Goal: Information Seeking & Learning: Check status

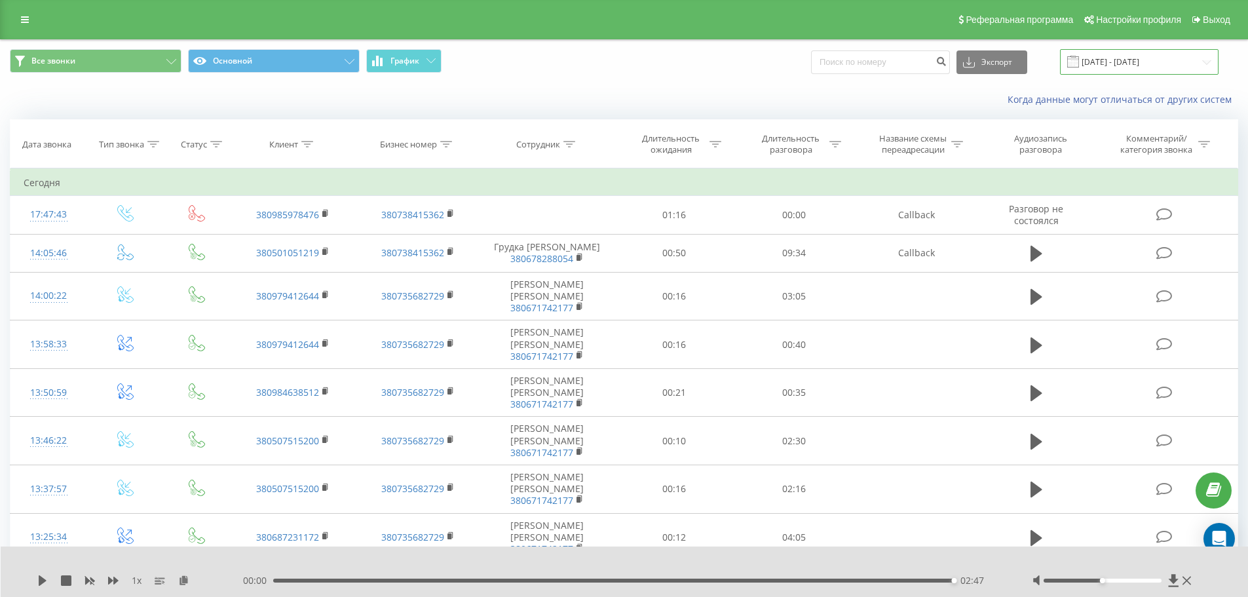
click at [1209, 62] on input "[DATE] - [DATE]" at bounding box center [1139, 62] width 159 height 26
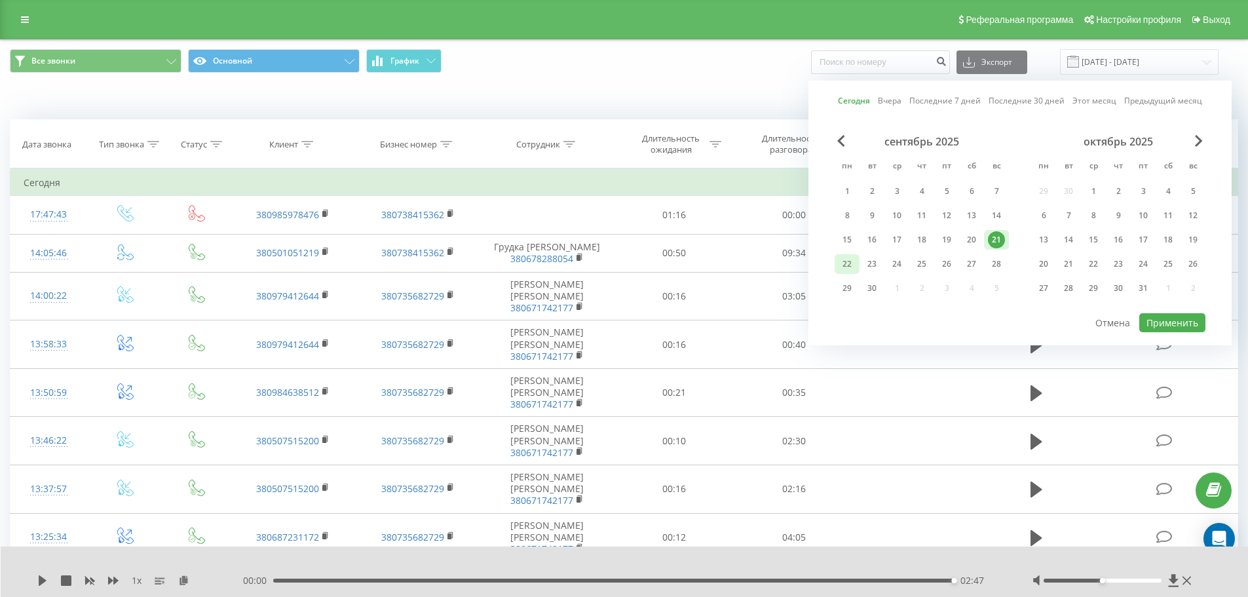
click at [852, 267] on div "22" at bounding box center [847, 264] width 17 height 17
click at [1191, 324] on button "Применить" at bounding box center [1172, 322] width 66 height 19
type input "[DATE] - [DATE]"
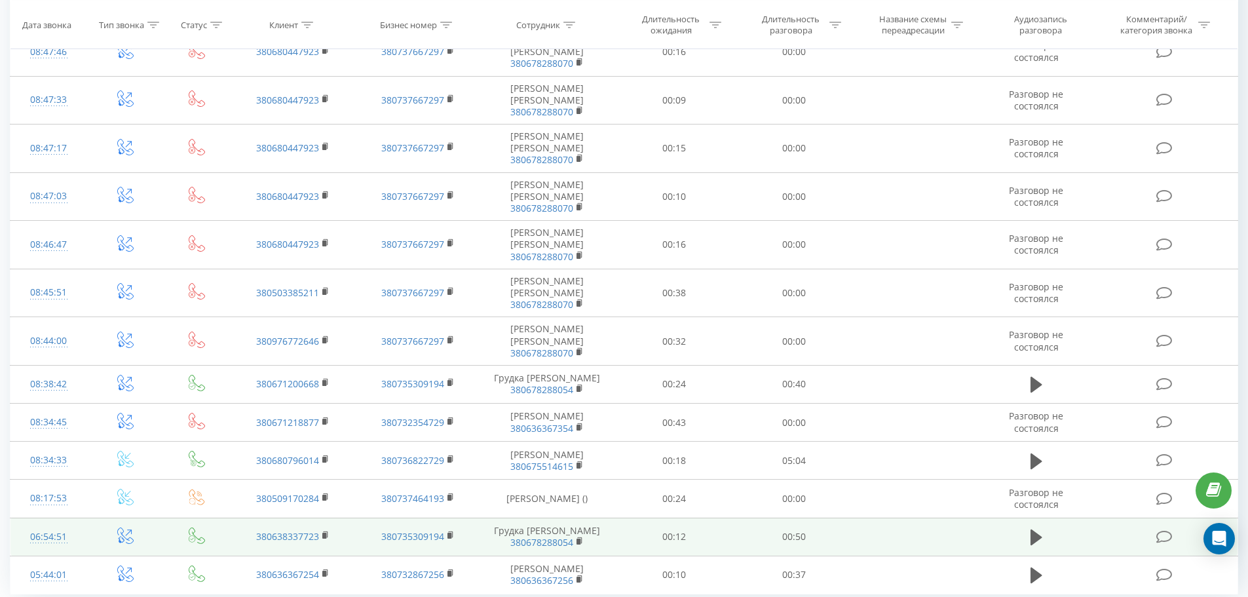
scroll to position [552, 0]
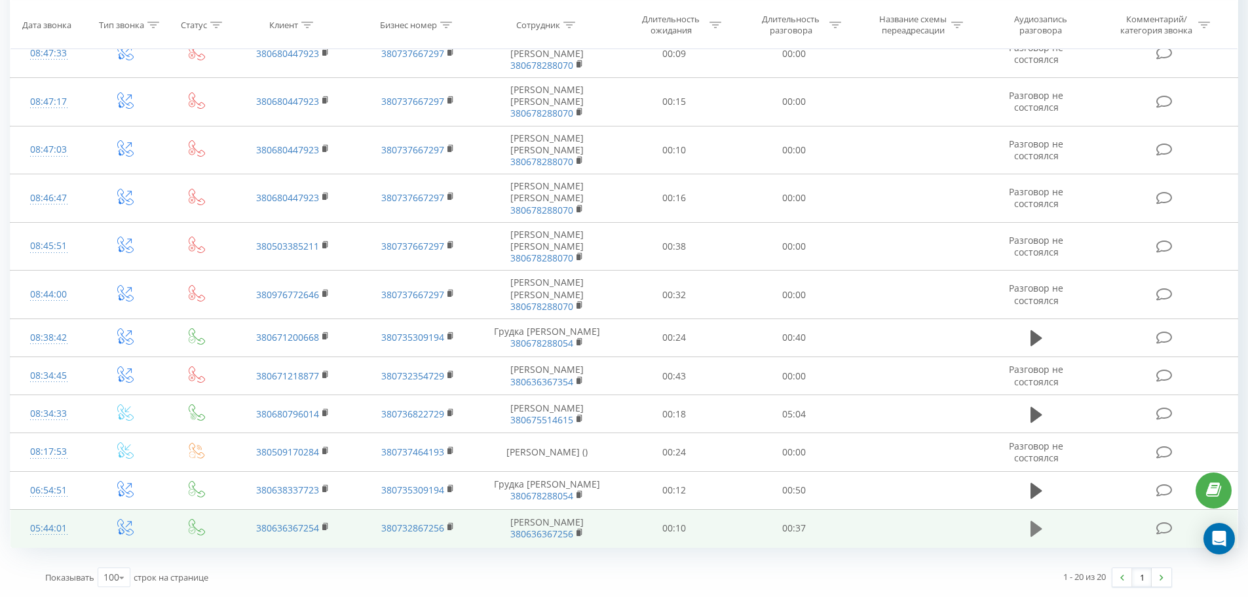
click at [1037, 527] on icon at bounding box center [1037, 529] width 12 height 16
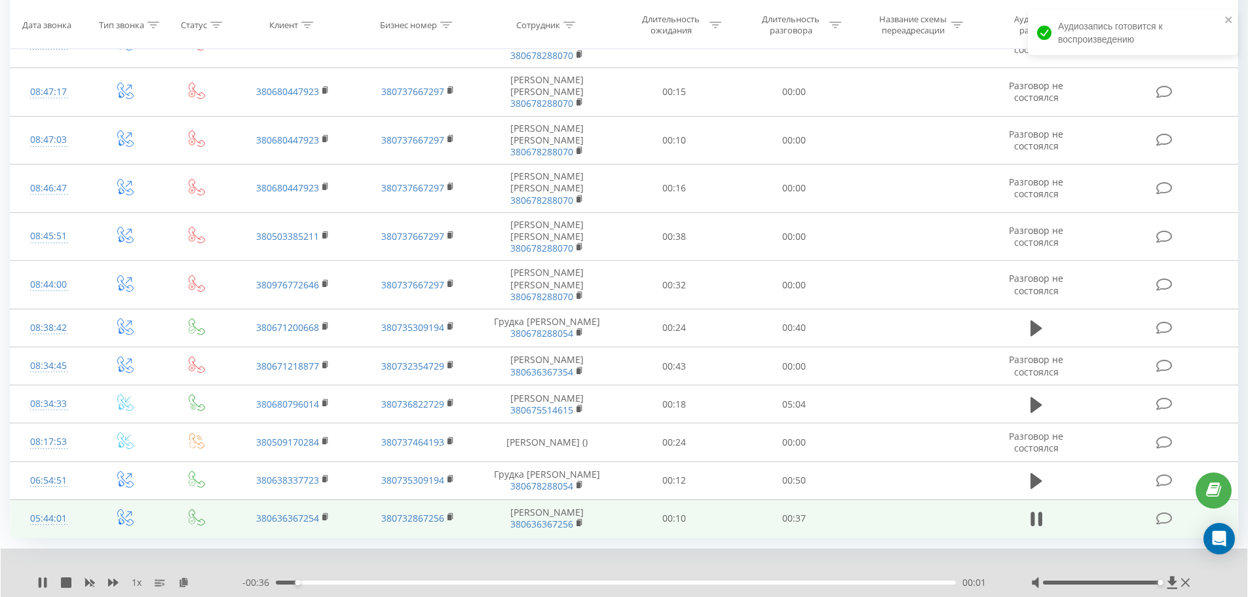
drag, startPoint x: 1100, startPoint y: 591, endPoint x: 1154, endPoint y: 591, distance: 54.4
click at [1158, 585] on div "Accessibility label" at bounding box center [1160, 582] width 5 height 5
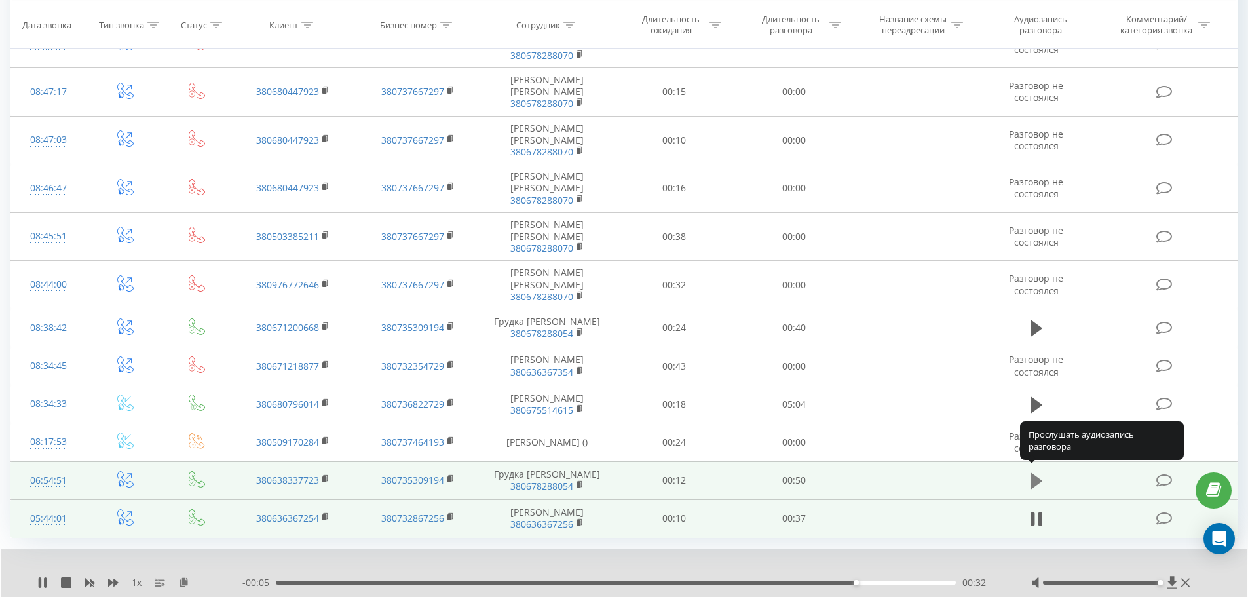
click at [1036, 478] on icon at bounding box center [1037, 481] width 12 height 16
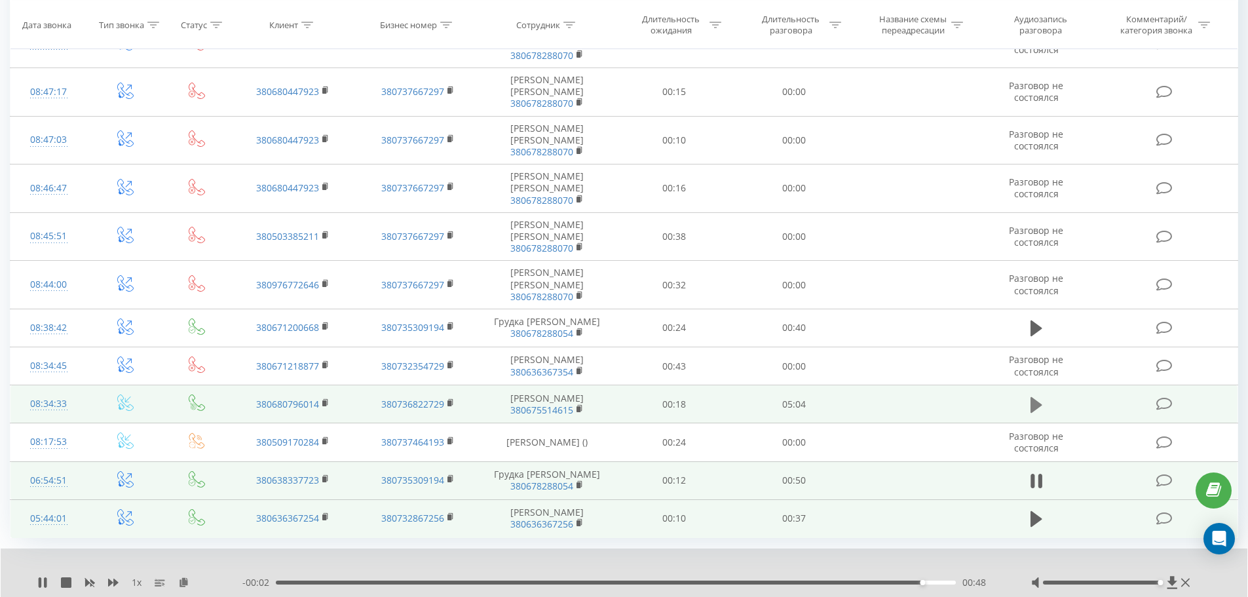
click at [1034, 397] on icon at bounding box center [1037, 405] width 12 height 16
click at [571, 584] on div "02:03" at bounding box center [616, 582] width 680 height 4
click at [837, 584] on div "04:11" at bounding box center [616, 582] width 680 height 4
click at [880, 584] on div "04:31" at bounding box center [616, 582] width 680 height 4
click at [930, 584] on div "04:53" at bounding box center [616, 582] width 680 height 4
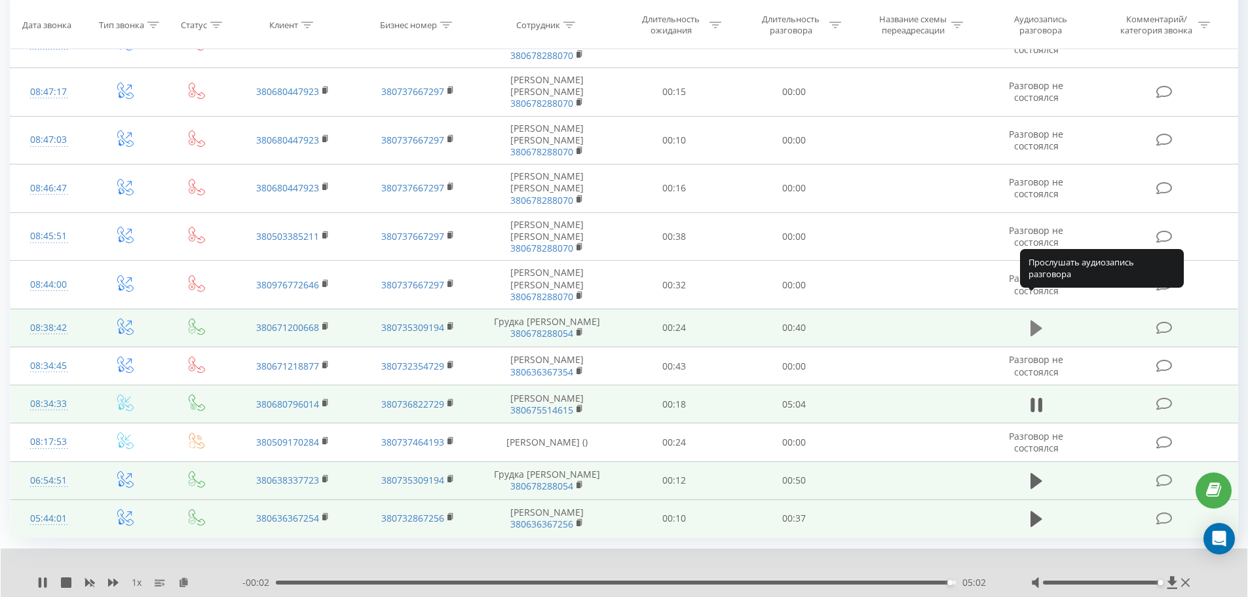
click at [1036, 320] on icon at bounding box center [1037, 328] width 12 height 16
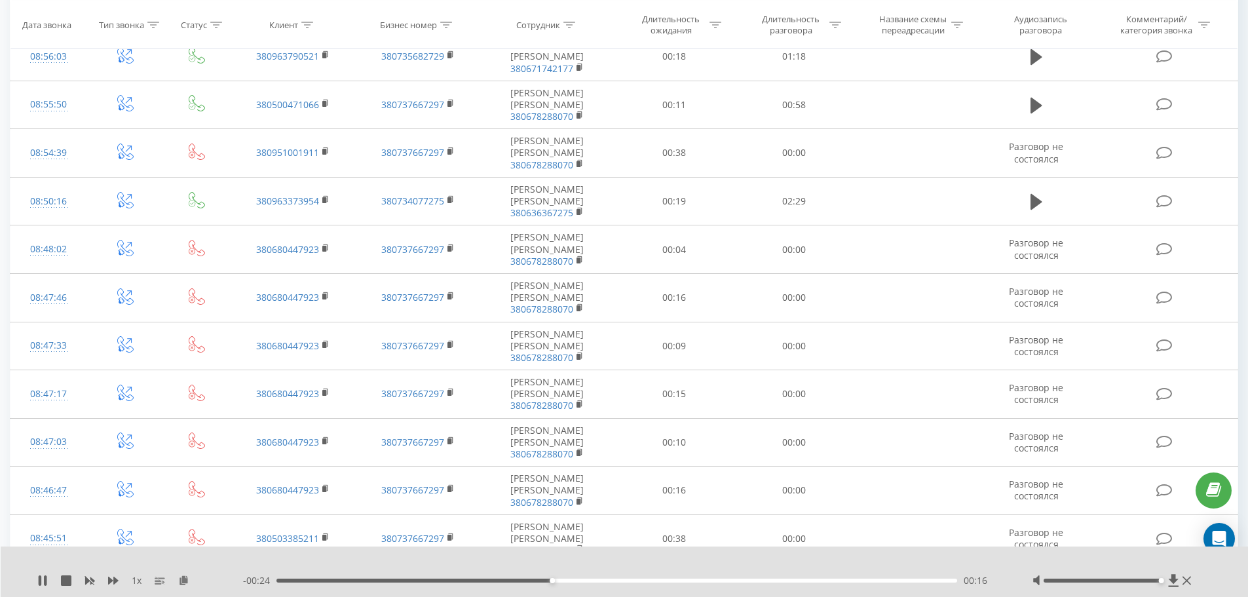
scroll to position [224, 0]
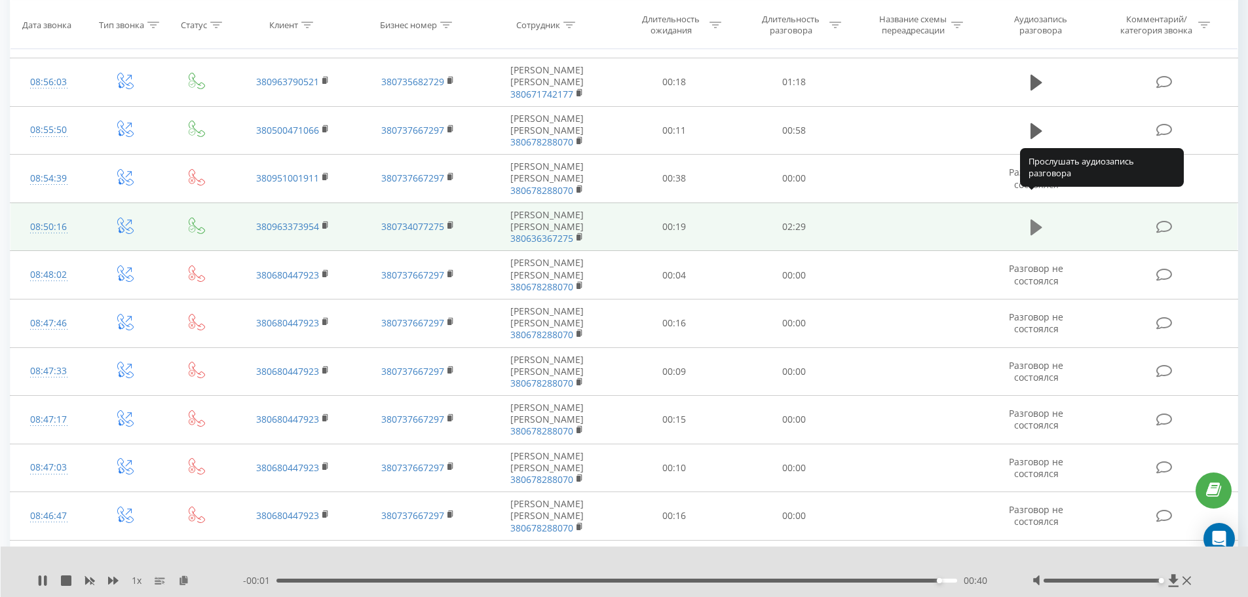
click at [1036, 219] on icon at bounding box center [1037, 227] width 12 height 16
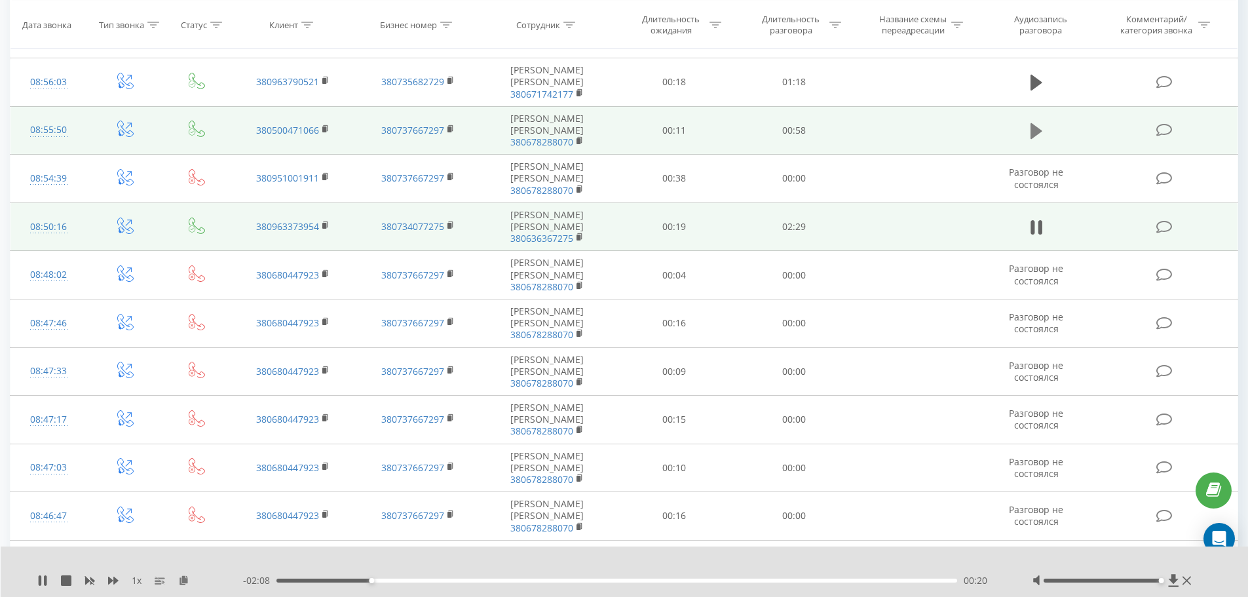
click at [1036, 123] on icon at bounding box center [1037, 131] width 12 height 16
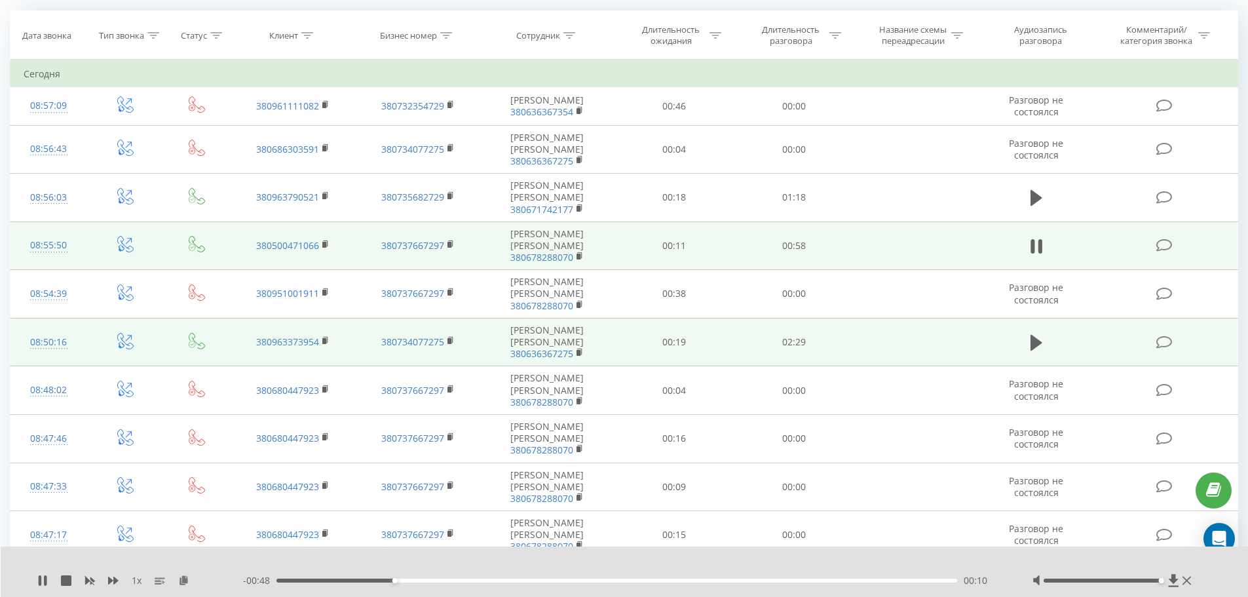
scroll to position [93, 0]
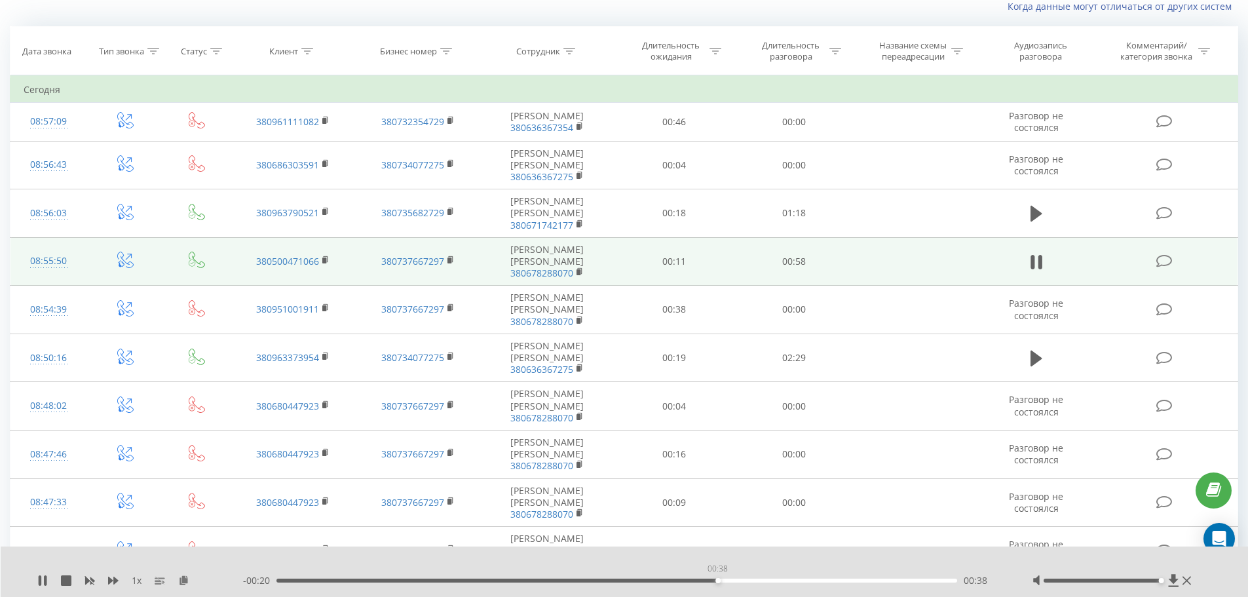
click at [717, 580] on div "00:38" at bounding box center [616, 580] width 681 height 4
click at [909, 580] on div "00:54" at bounding box center [616, 580] width 681 height 4
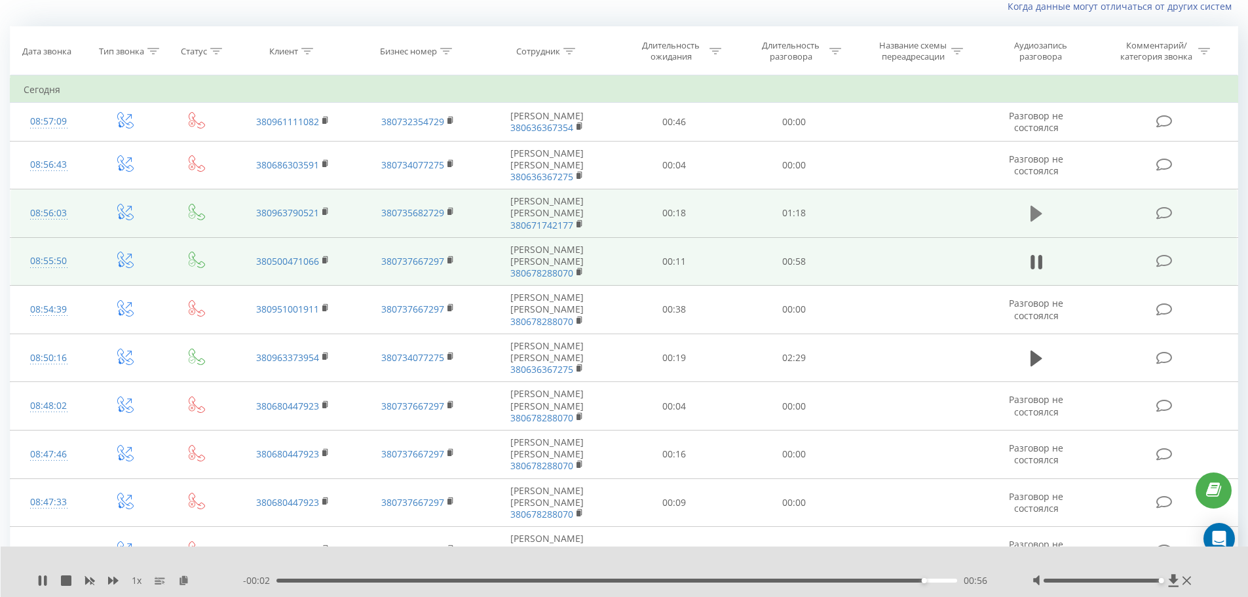
click at [1037, 206] on icon at bounding box center [1037, 214] width 12 height 16
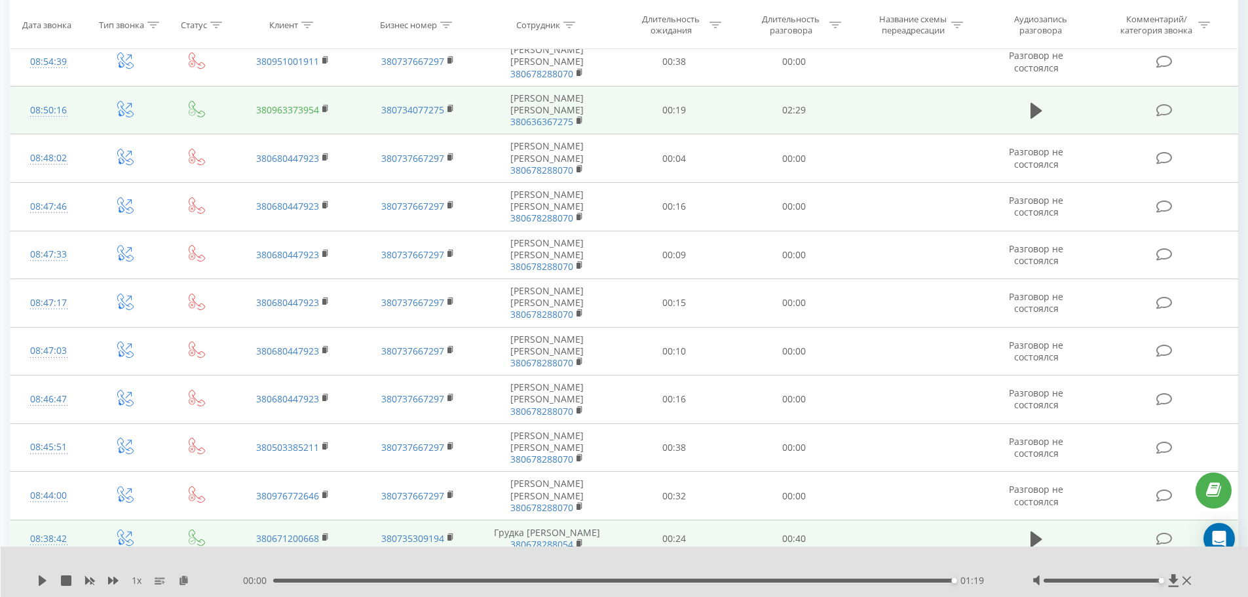
scroll to position [340, 0]
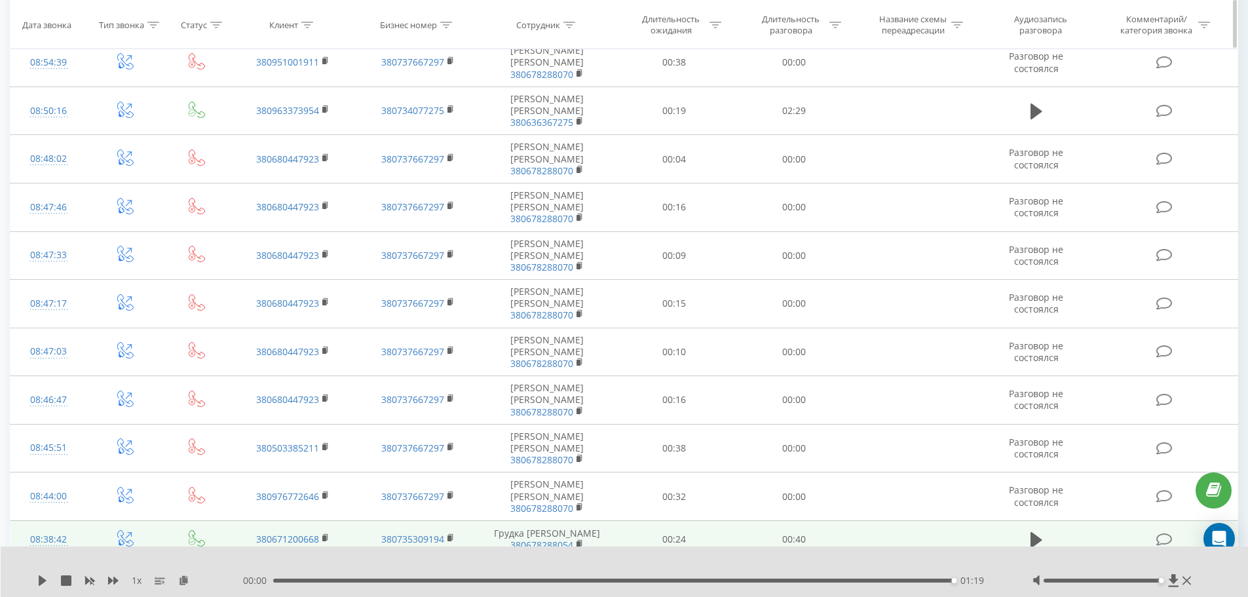
click at [305, 24] on icon at bounding box center [307, 24] width 12 height 7
click at [278, 115] on input "text" at bounding box center [293, 118] width 115 height 23
type input "0680884545"
click at [308, 140] on span "OK" at bounding box center [321, 143] width 37 height 20
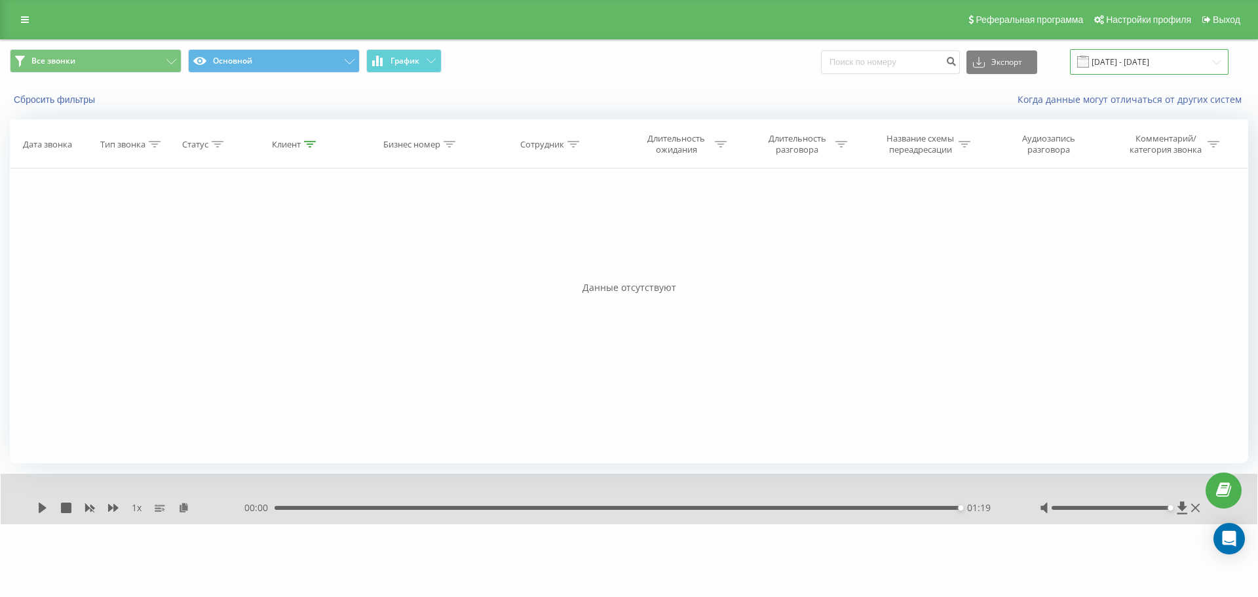
click at [1217, 61] on input "[DATE] - [DATE]" at bounding box center [1149, 62] width 159 height 26
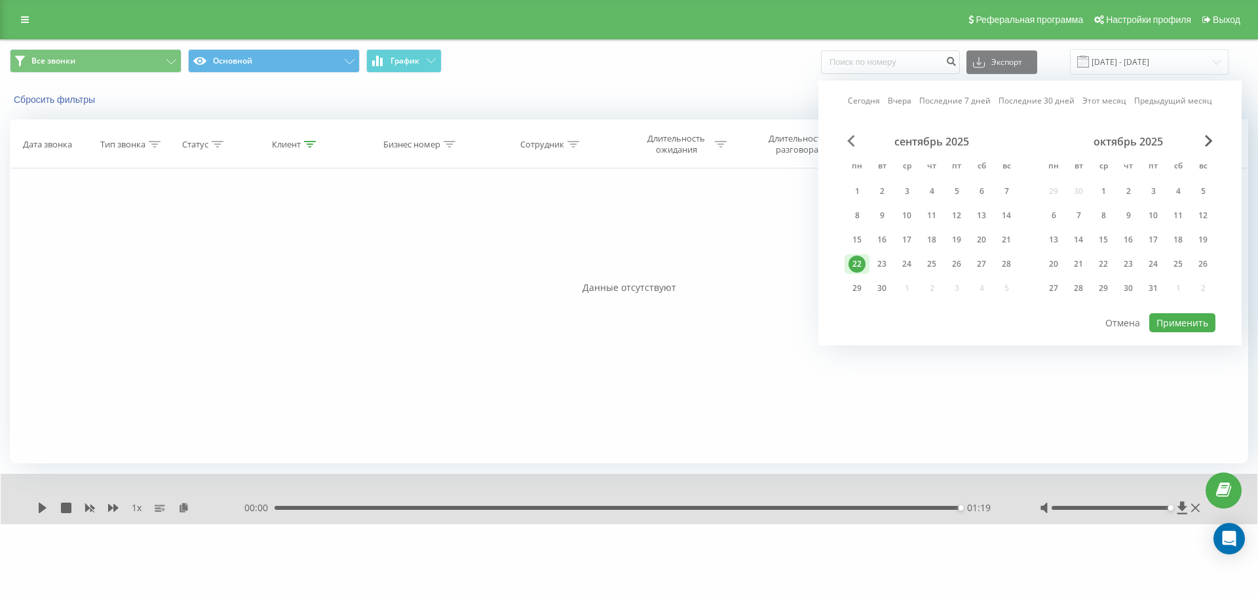
click at [850, 142] on span "Previous Month" at bounding box center [851, 141] width 8 height 12
click at [959, 191] on div "1" at bounding box center [956, 191] width 17 height 17
drag, startPoint x: 1153, startPoint y: 237, endPoint x: 1162, endPoint y: 261, distance: 25.7
click at [1154, 237] on div "19" at bounding box center [1153, 239] width 17 height 17
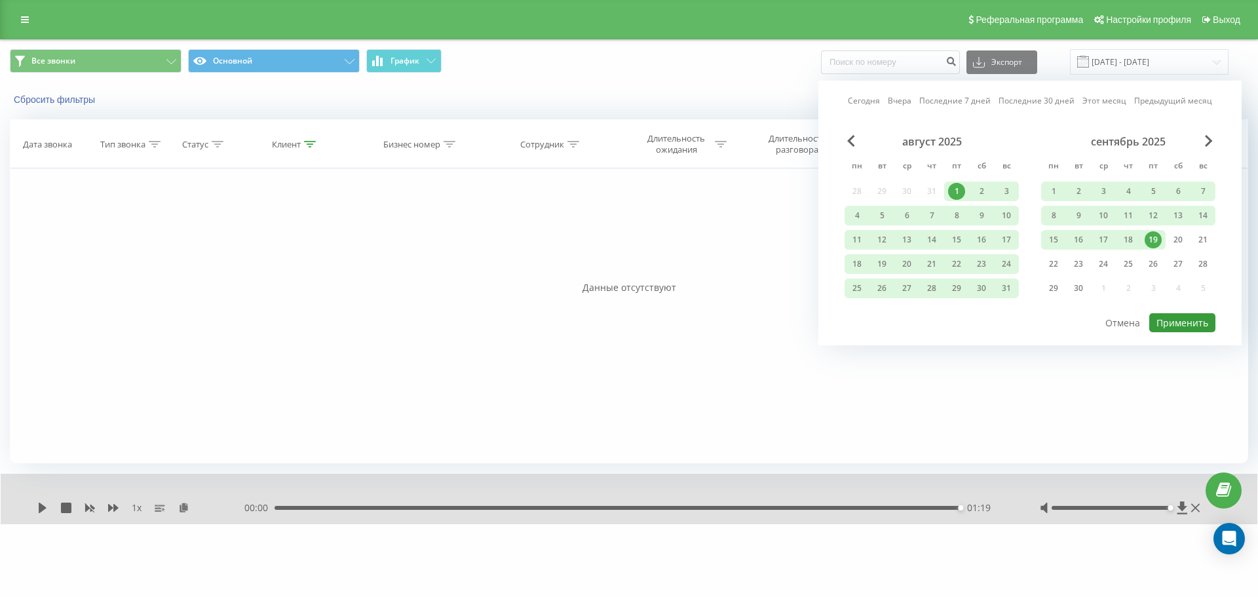
click at [1172, 322] on button "Применить" at bounding box center [1182, 322] width 66 height 19
type input "[DATE] - [DATE]"
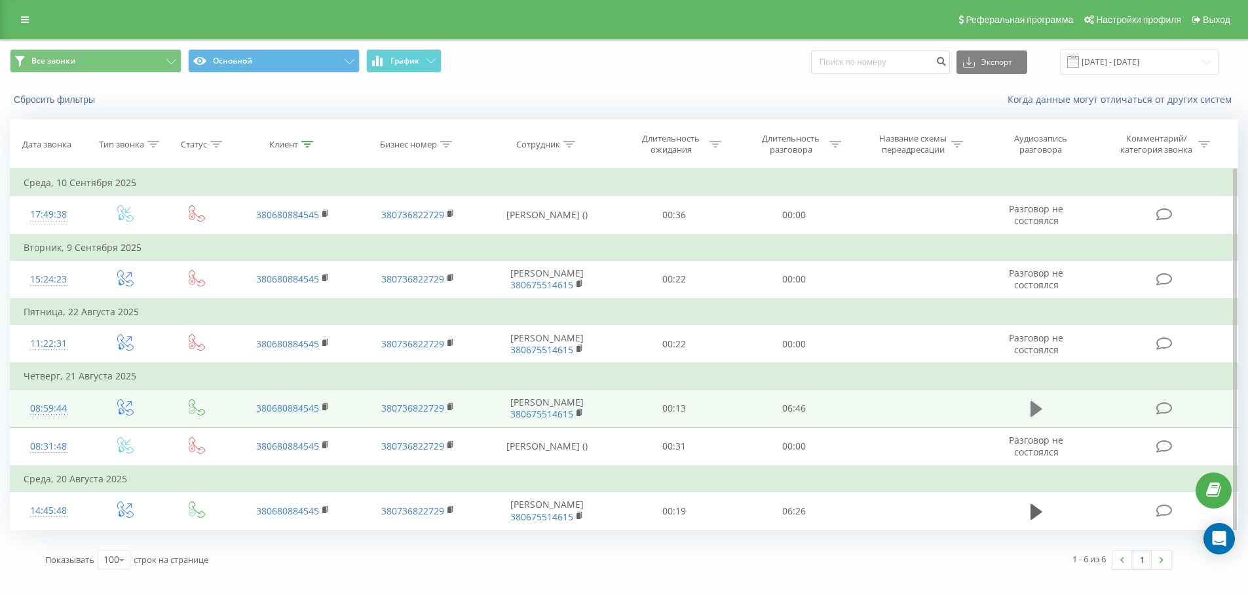
click at [1038, 417] on icon at bounding box center [1037, 409] width 12 height 16
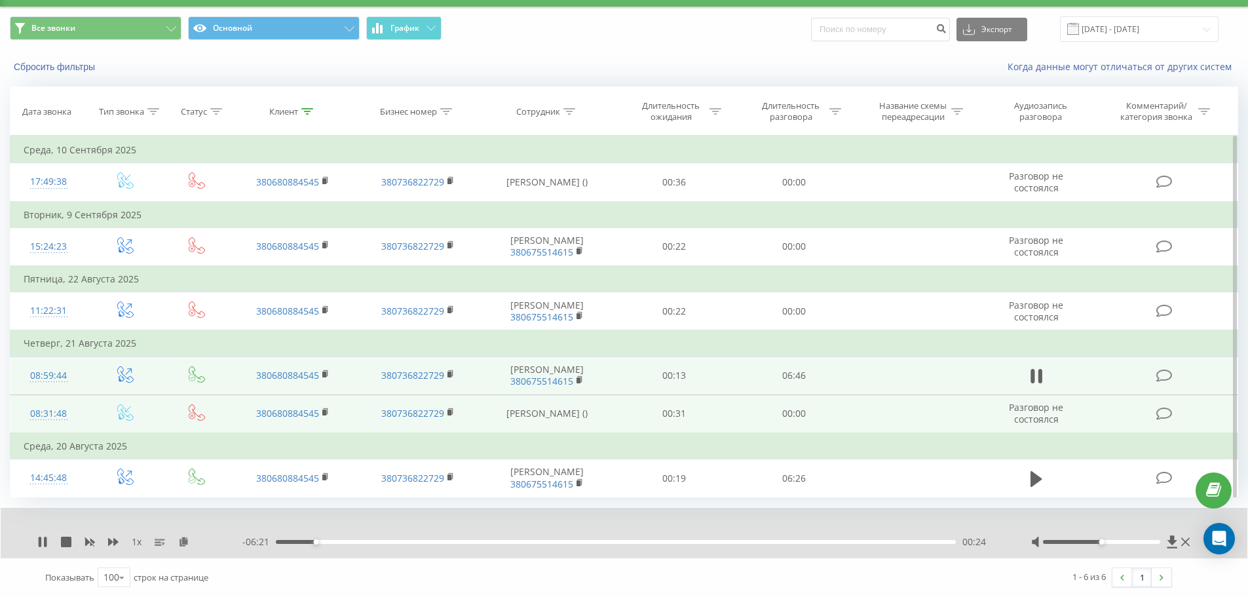
scroll to position [73, 0]
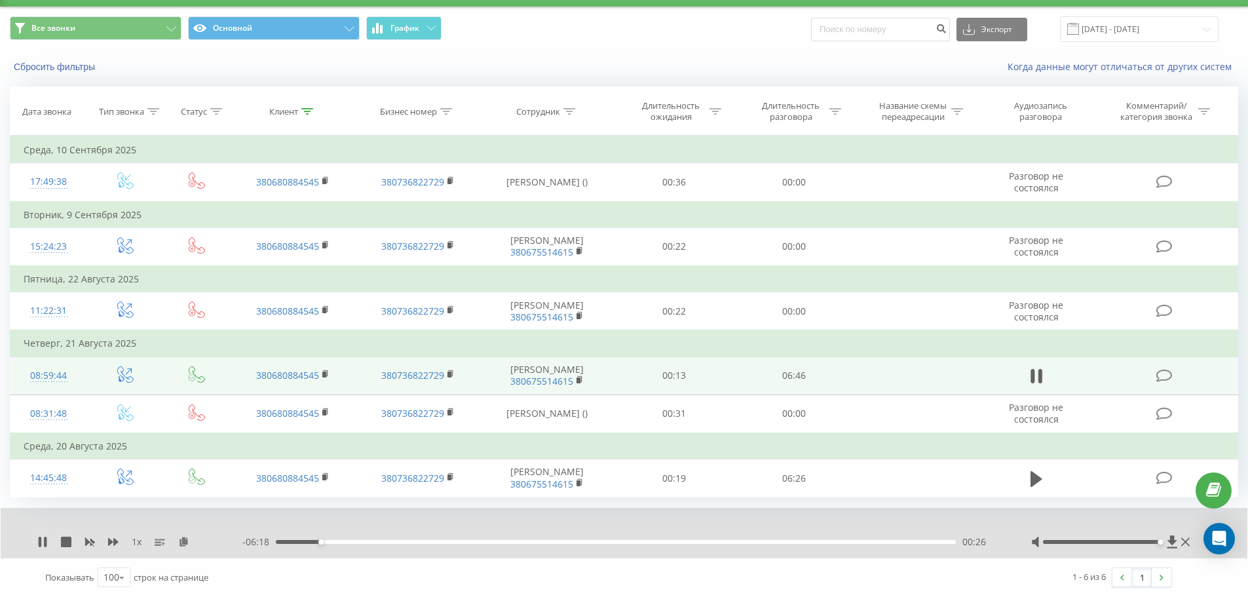
drag, startPoint x: 1105, startPoint y: 542, endPoint x: 1181, endPoint y: 548, distance: 75.5
click at [1181, 548] on div at bounding box center [1112, 541] width 162 height 13
